Goal: Task Accomplishment & Management: Complete application form

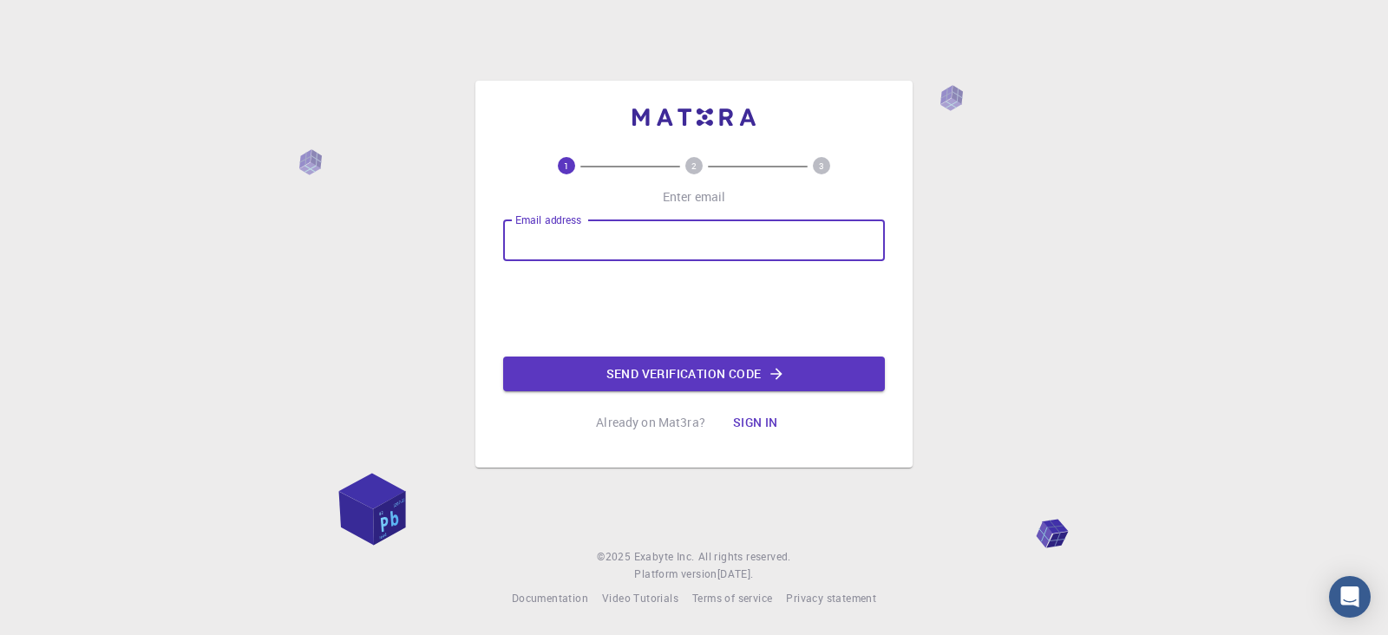
click at [593, 240] on div "Email address Email address" at bounding box center [694, 240] width 382 height 42
type input "[EMAIL_ADDRESS][DOMAIN_NAME]"
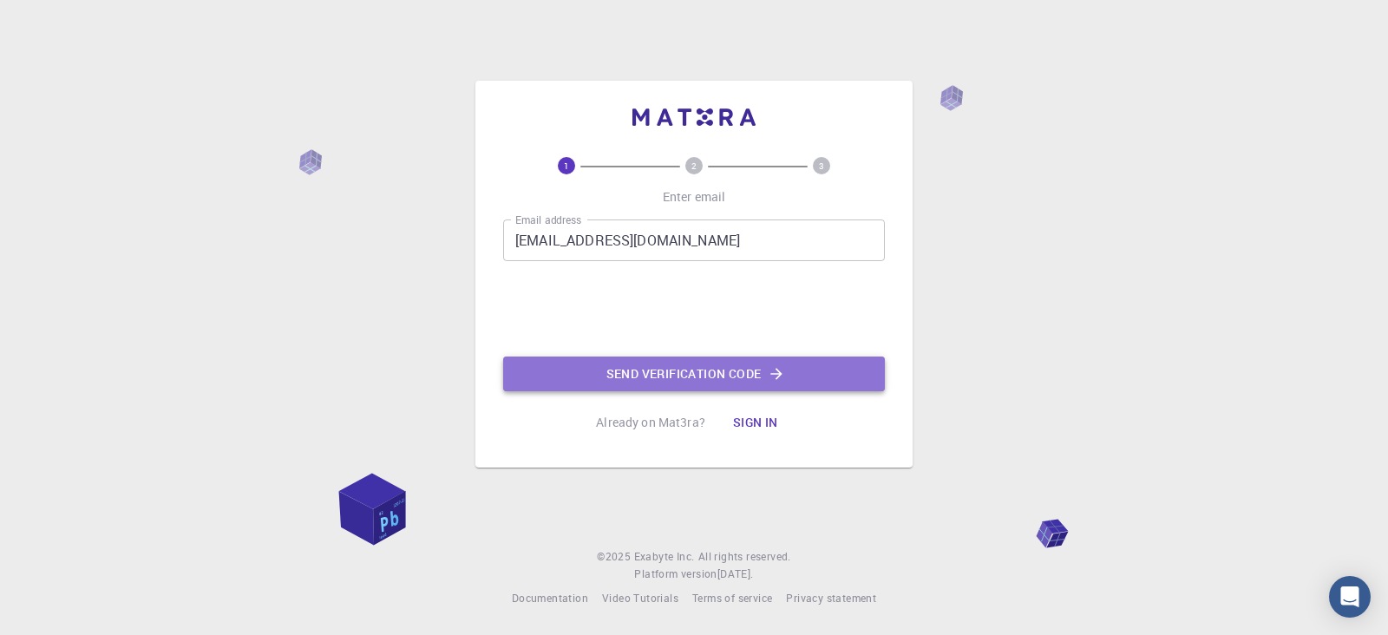
click at [679, 372] on button "Send verification code" at bounding box center [694, 374] width 382 height 35
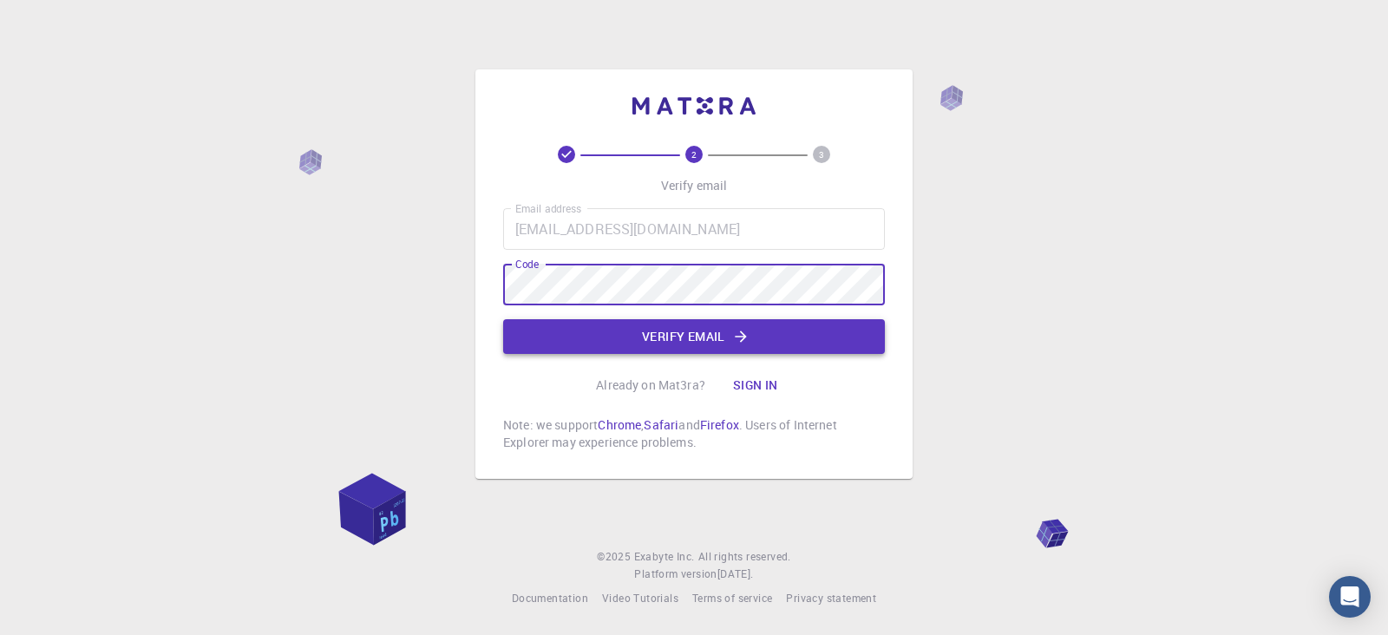
click at [684, 339] on button "Verify email" at bounding box center [694, 336] width 382 height 35
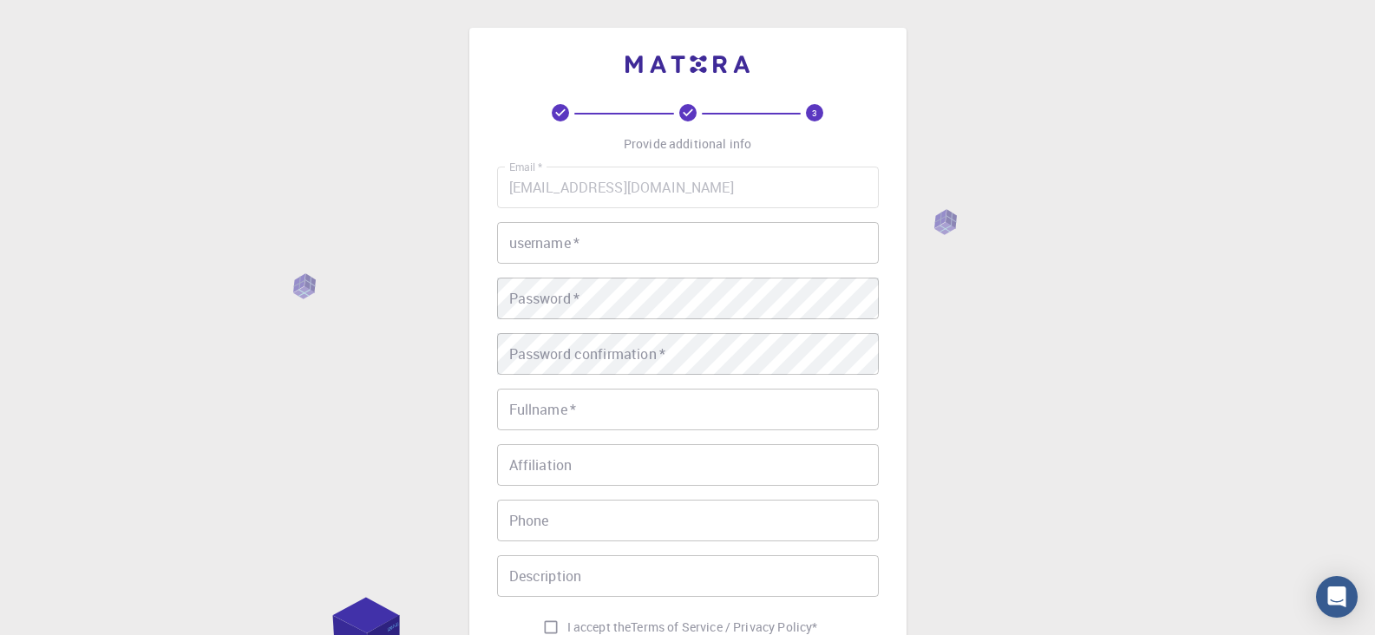
click at [680, 242] on input "username   *" at bounding box center [688, 243] width 382 height 42
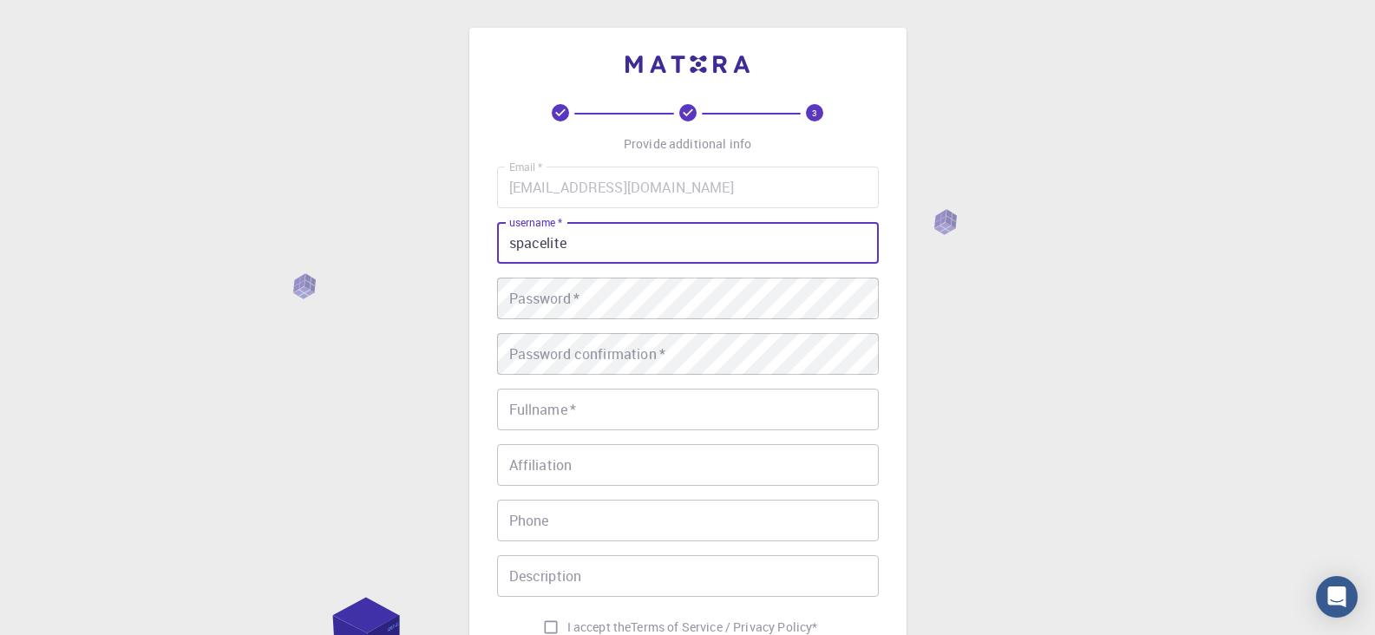
type input "spacelite"
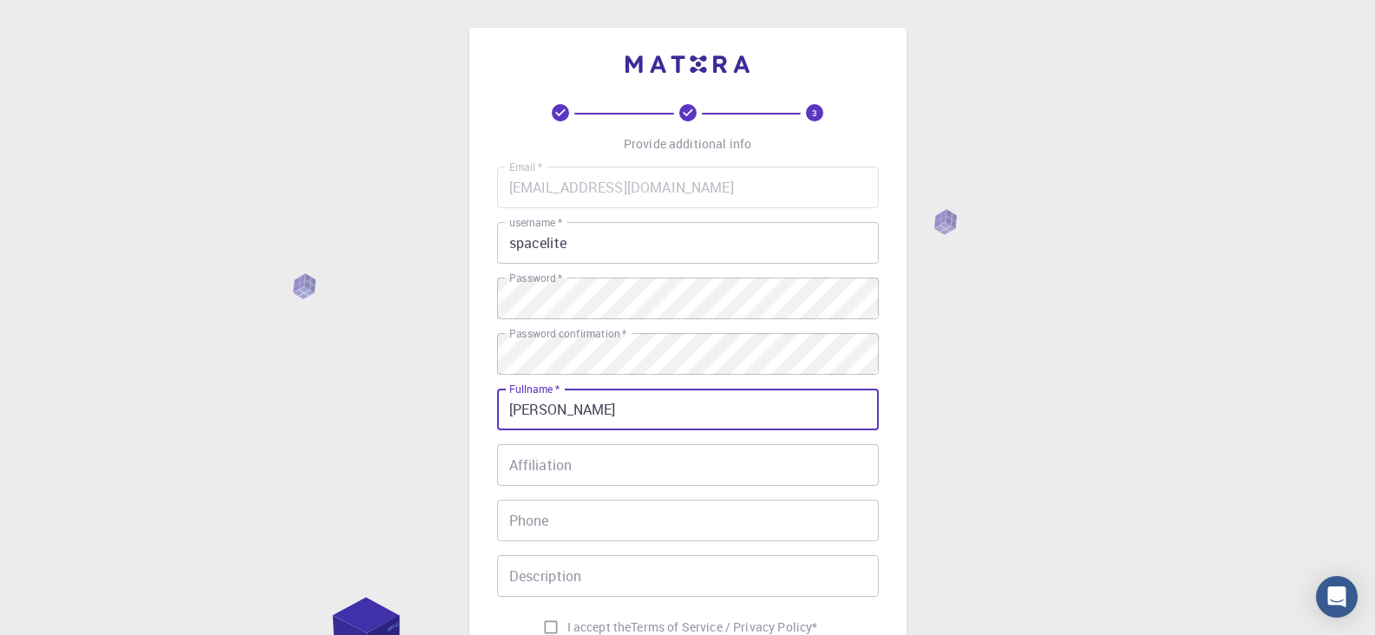
type input "[PERSON_NAME]"
type input "6043770274"
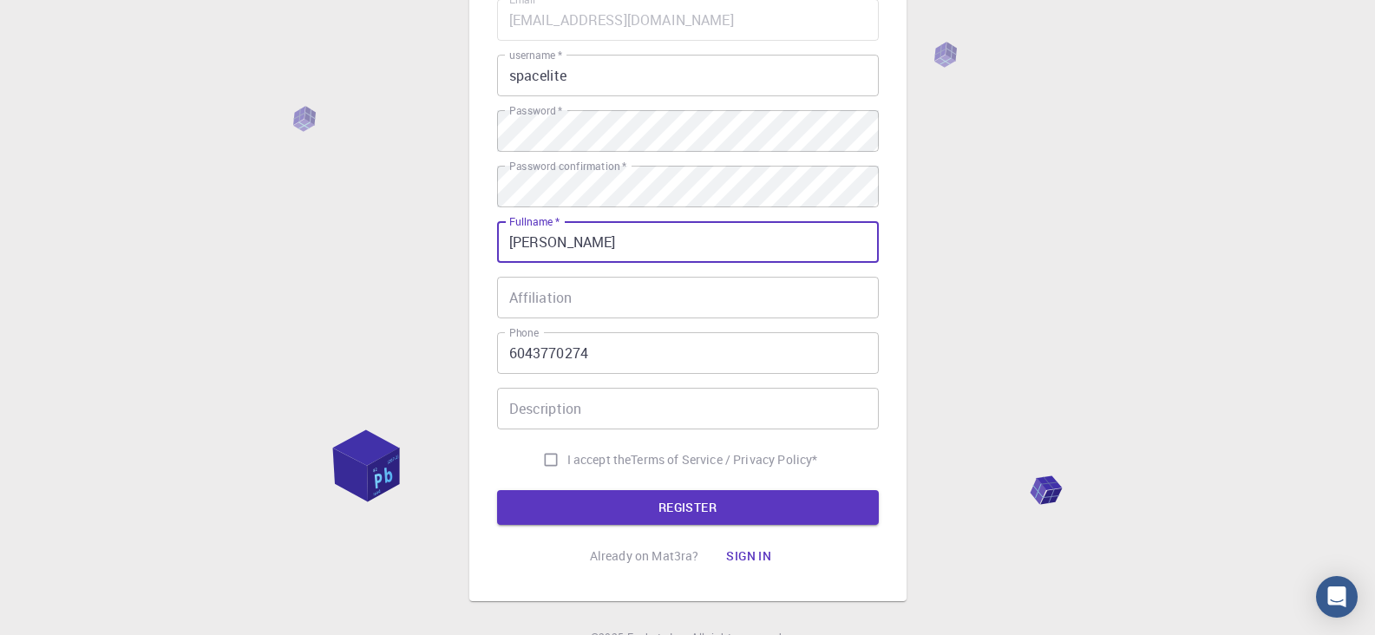
scroll to position [168, 0]
click at [600, 462] on span "I accept the" at bounding box center [599, 458] width 64 height 17
click at [567, 462] on input "I accept the Terms of Service / Privacy Policy *" at bounding box center [550, 458] width 33 height 33
checkbox input "true"
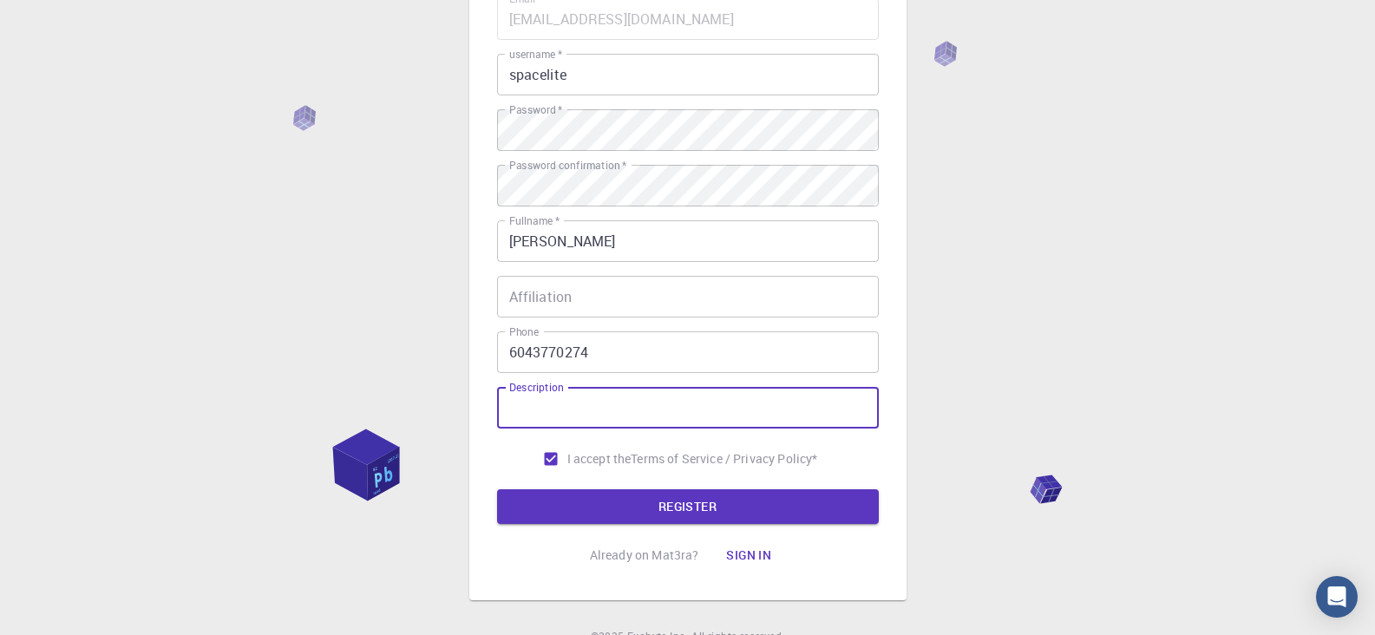
click at [598, 416] on input "Description" at bounding box center [688, 408] width 382 height 42
type input "Scientist"
click at [621, 298] on input "Affiliation" at bounding box center [688, 297] width 382 height 42
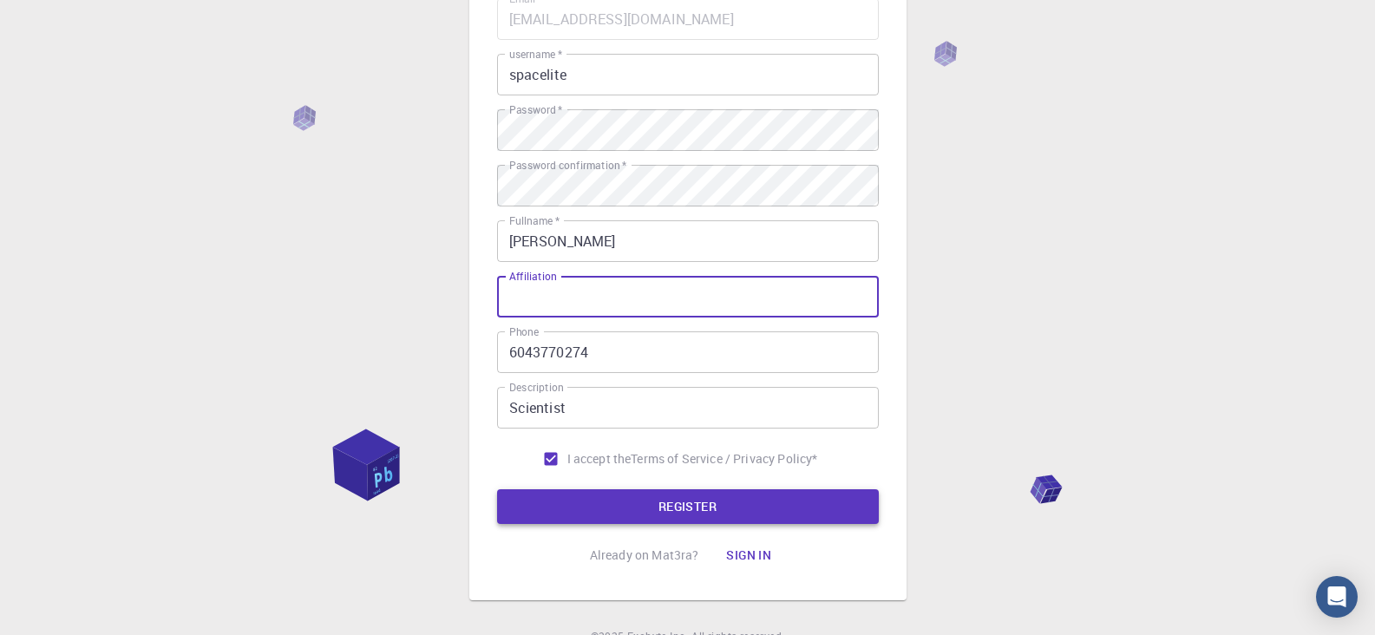
click at [681, 501] on button "REGISTER" at bounding box center [688, 506] width 382 height 35
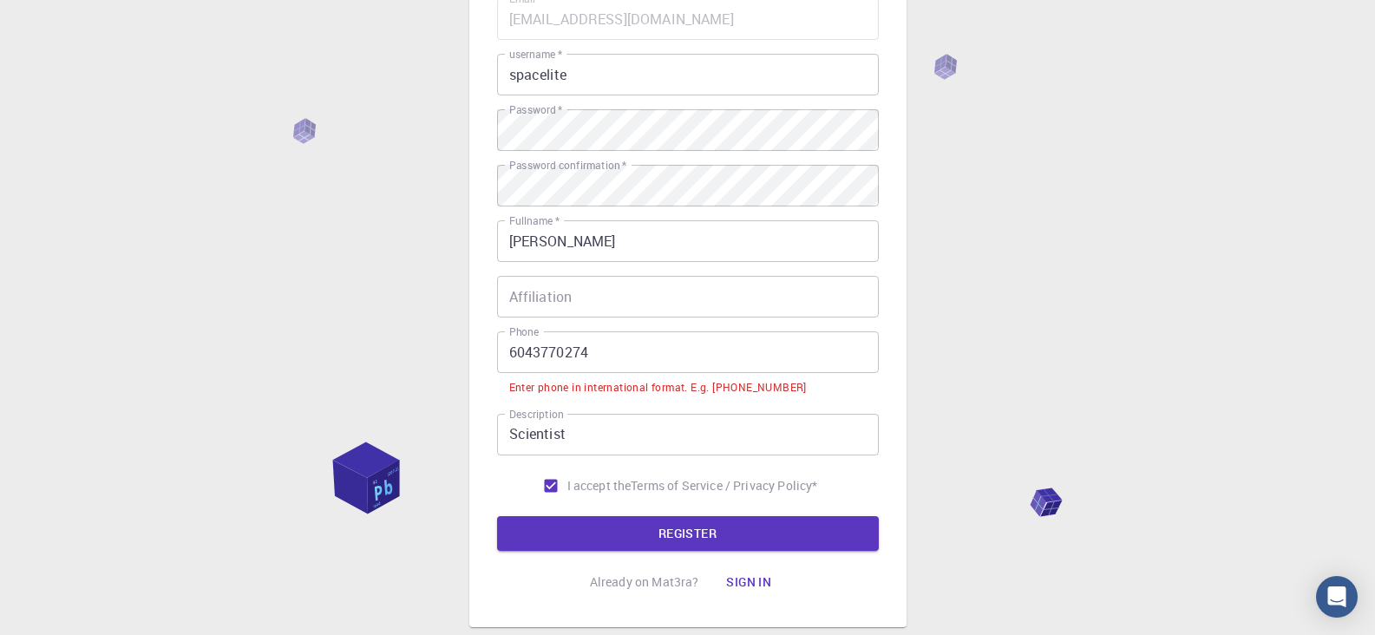
click at [508, 353] on input "6043770274" at bounding box center [688, 352] width 382 height 42
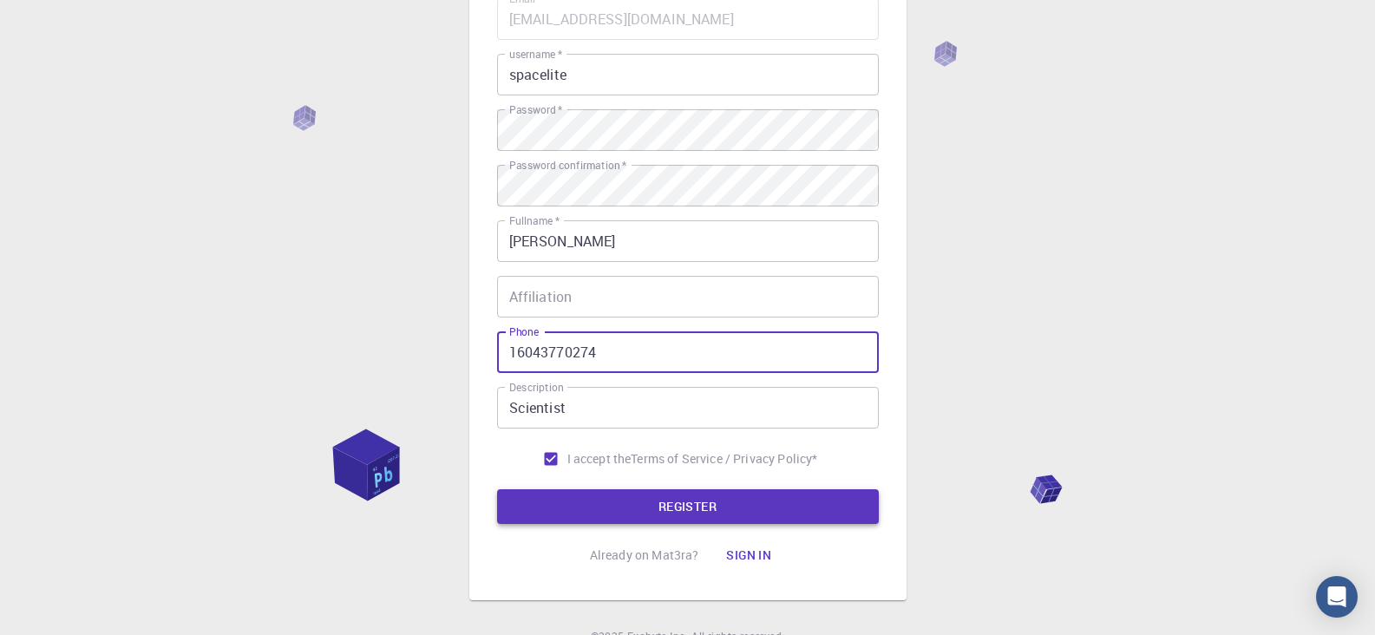
click at [665, 499] on button "REGISTER" at bounding box center [688, 506] width 382 height 35
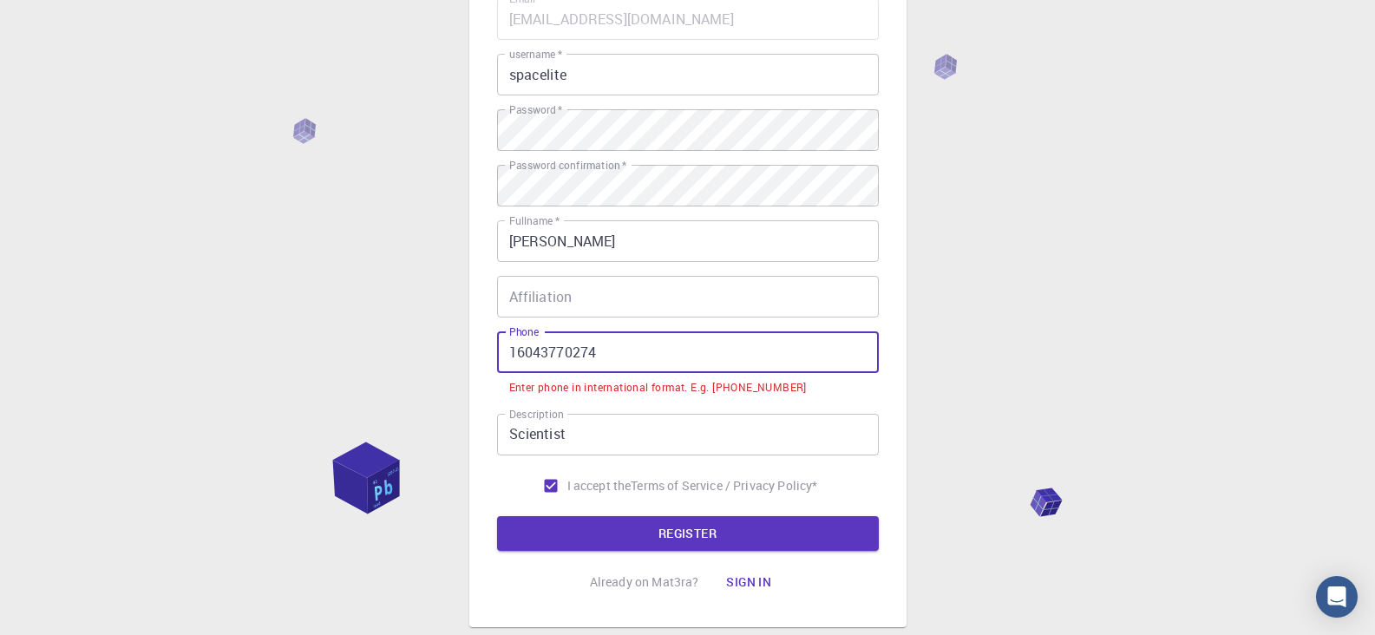
click at [511, 351] on input "16043770274" at bounding box center [688, 352] width 382 height 42
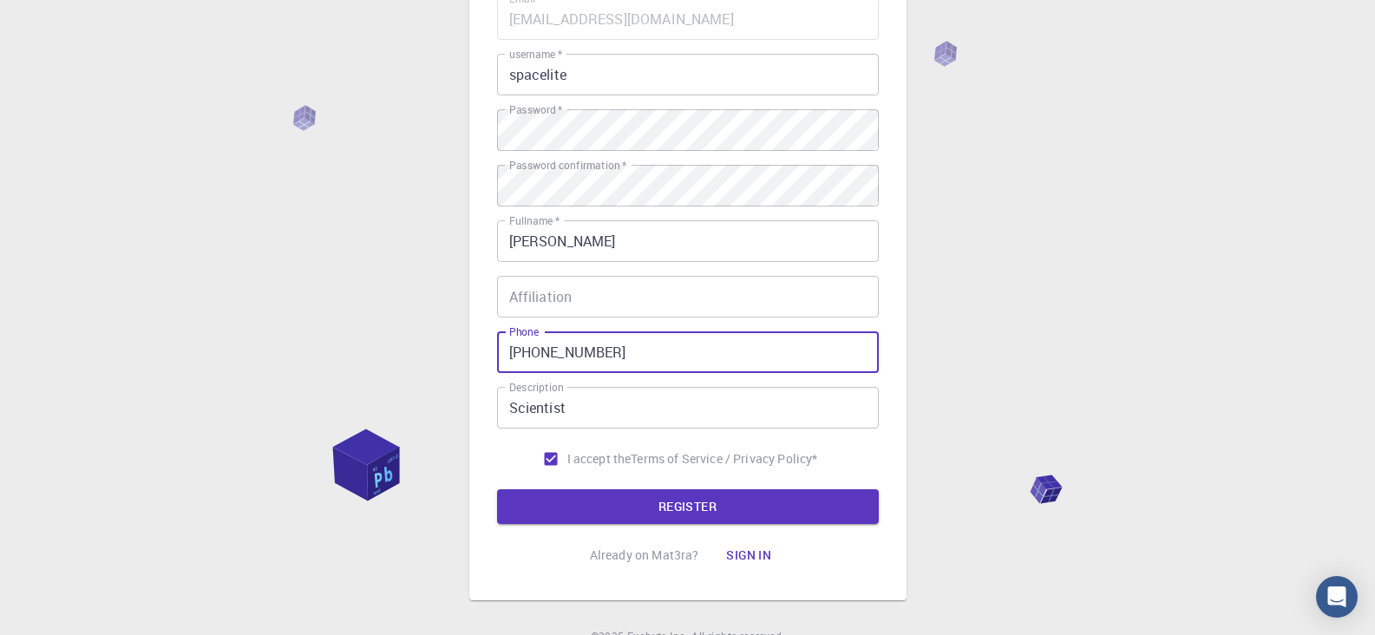
type input "[PHONE_NUMBER]"
click at [497, 489] on button "REGISTER" at bounding box center [688, 506] width 382 height 35
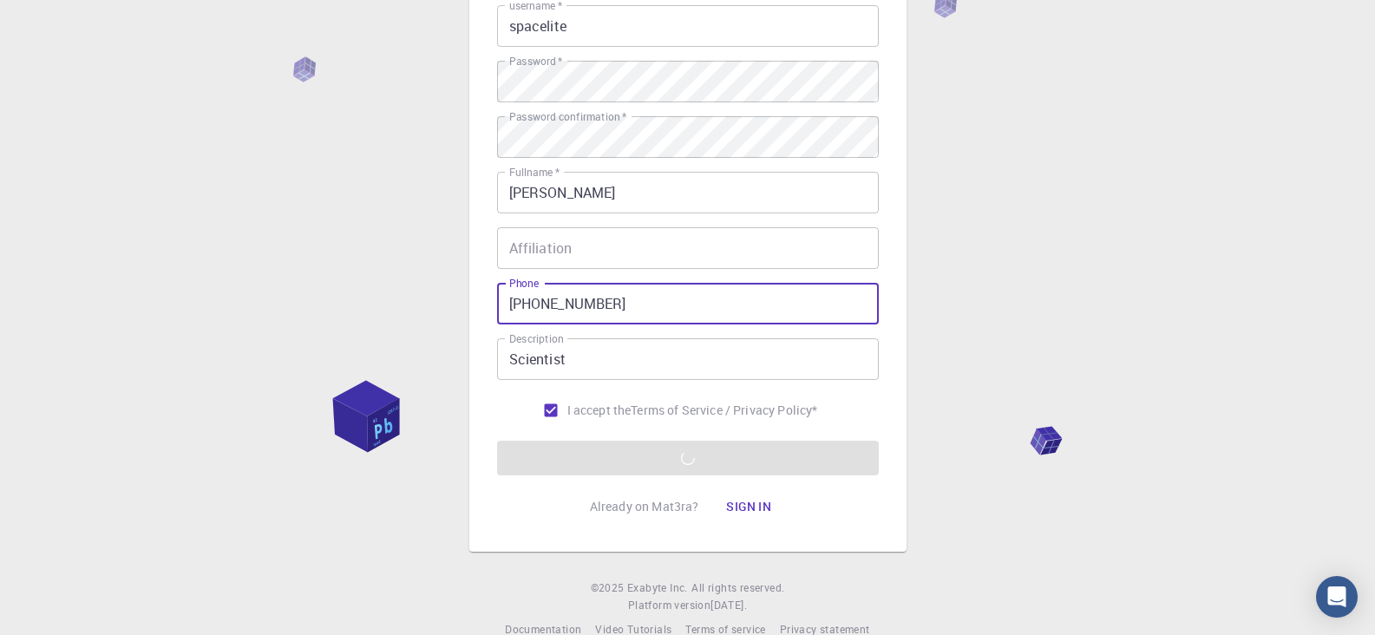
scroll to position [248, 0]
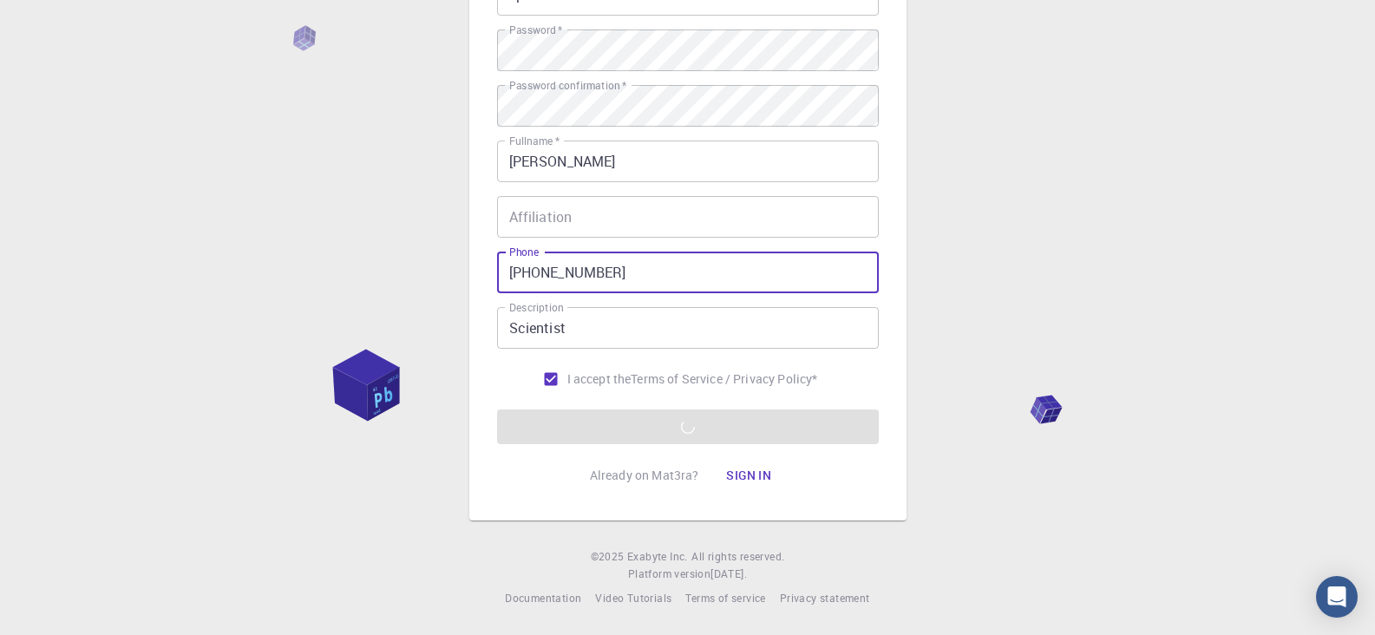
click at [774, 220] on input "Affiliation" at bounding box center [688, 217] width 382 height 42
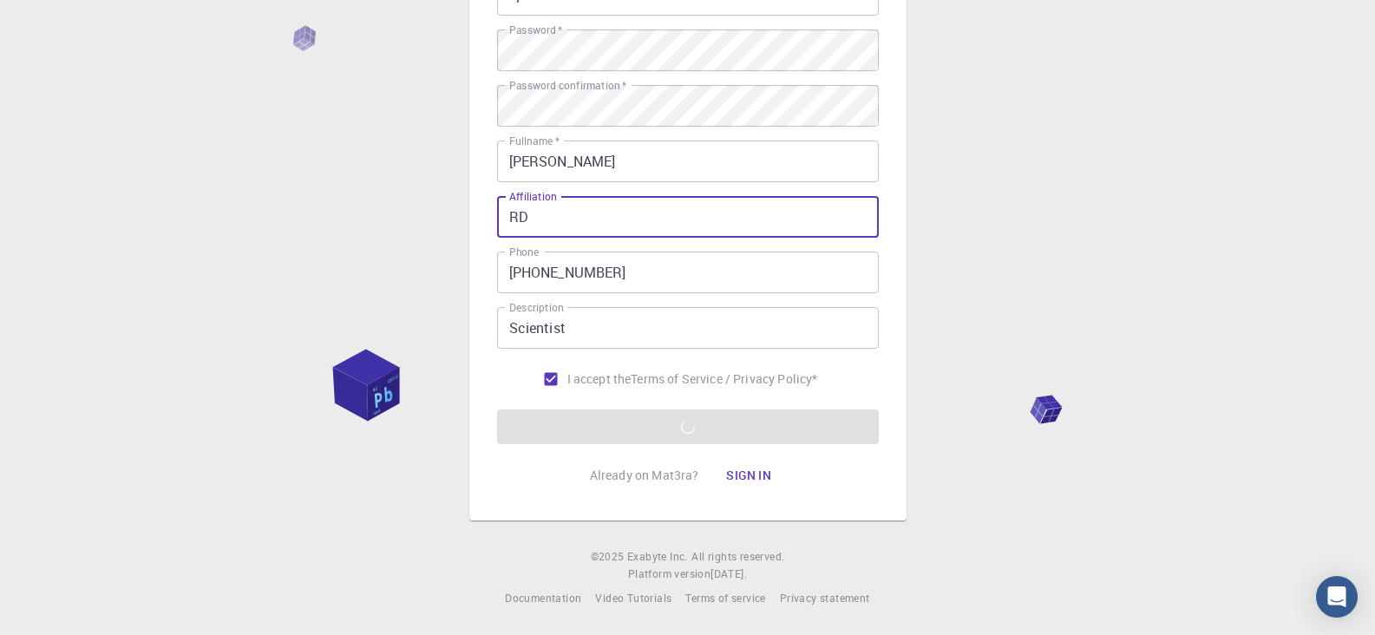
type input "RD"
drag, startPoint x: 1050, startPoint y: 200, endPoint x: 1097, endPoint y: -57, distance: 262.1
click at [1097, 0] on html "3 Provide additional info Email   * [EMAIL_ADDRESS][DOMAIN_NAME] Email   * user…" at bounding box center [687, 193] width 1375 height 883
